Goal: Contribute content

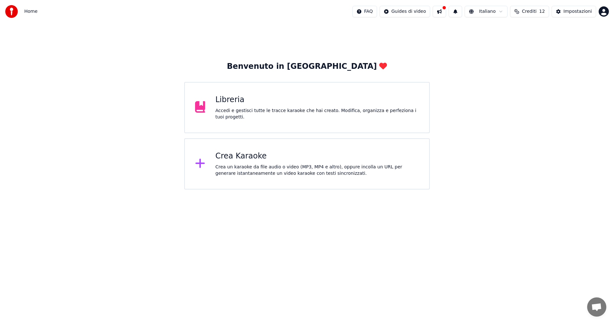
click at [218, 104] on div "Libreria" at bounding box center [318, 100] width 204 height 10
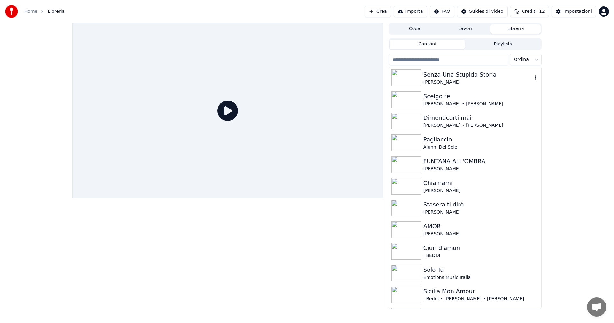
click at [411, 76] on img at bounding box center [406, 77] width 29 height 17
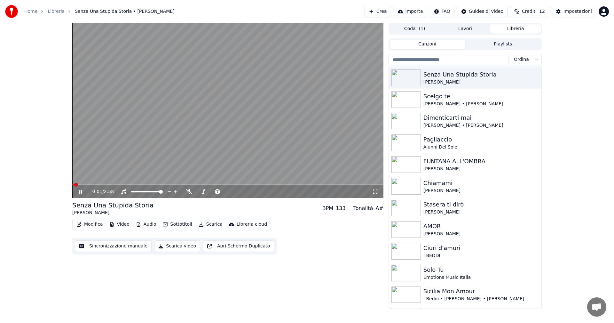
click at [82, 192] on icon at bounding box center [80, 192] width 3 height 4
click at [91, 225] on button "Modifica" at bounding box center [90, 224] width 32 height 9
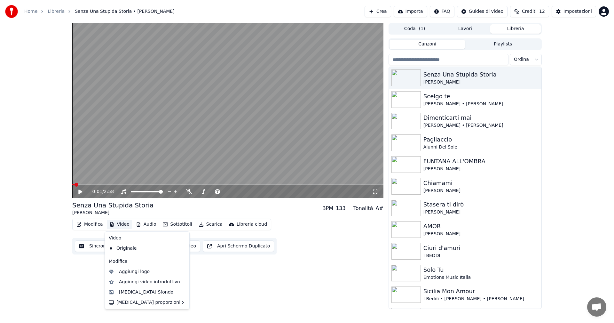
click at [117, 224] on button "Video" at bounding box center [119, 224] width 25 height 9
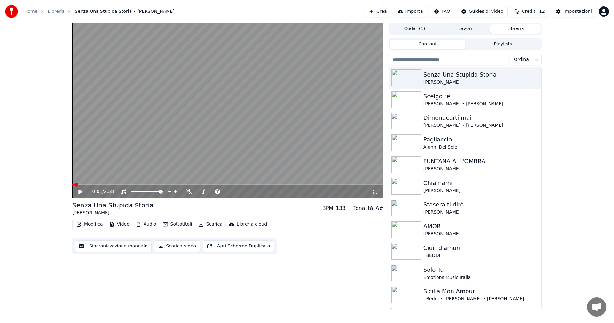
click at [117, 224] on button "Video" at bounding box center [119, 224] width 25 height 9
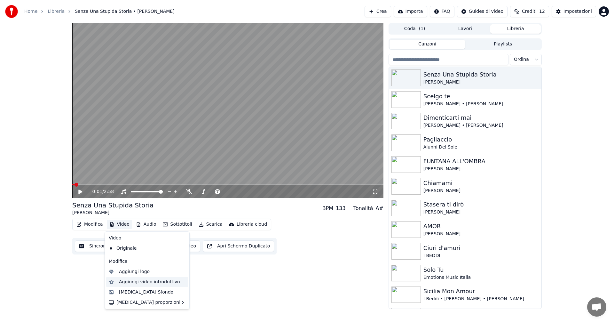
click at [148, 283] on div "Aggiungi video introduttivo" at bounding box center [149, 282] width 61 height 6
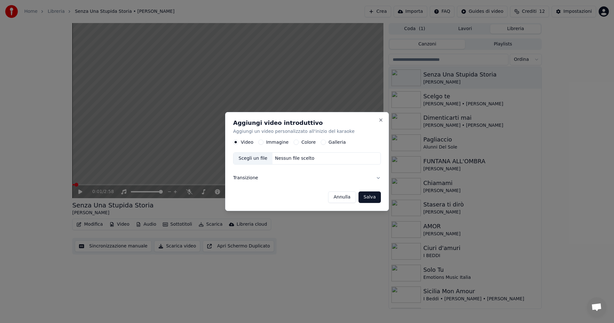
click at [257, 158] on div "Scegli un file" at bounding box center [253, 159] width 39 height 12
click at [370, 197] on button "Salva" at bounding box center [370, 197] width 22 height 12
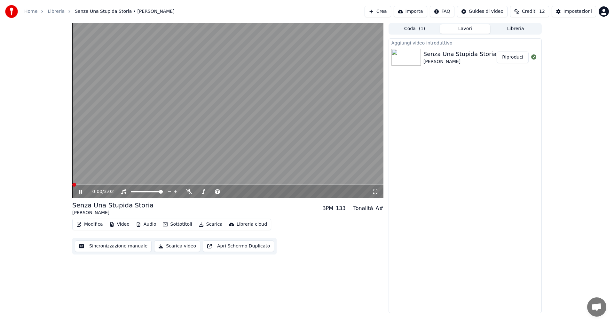
click at [72, 185] on span at bounding box center [74, 185] width 4 height 4
click at [76, 185] on span at bounding box center [78, 185] width 4 height 4
